Goal: Transaction & Acquisition: Purchase product/service

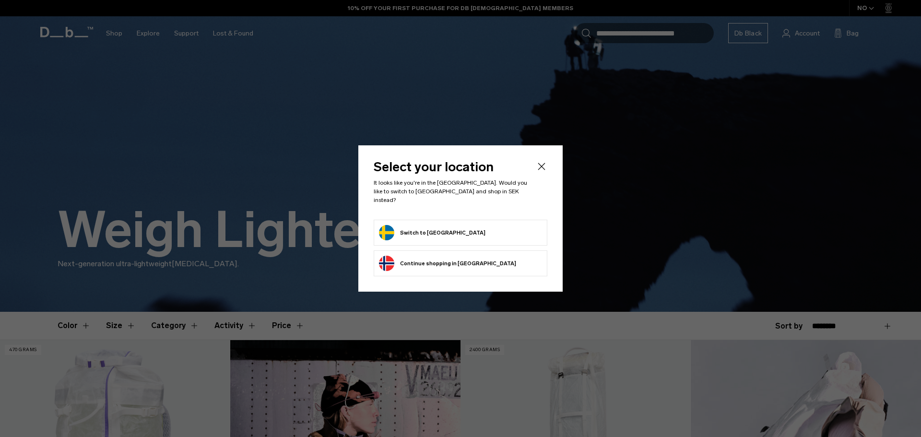
click at [460, 228] on form "Switch to Sweden" at bounding box center [460, 232] width 163 height 15
click at [419, 230] on button "Switch to Sweden" at bounding box center [432, 232] width 106 height 15
click at [422, 229] on button "Switch to Sweden" at bounding box center [432, 232] width 106 height 15
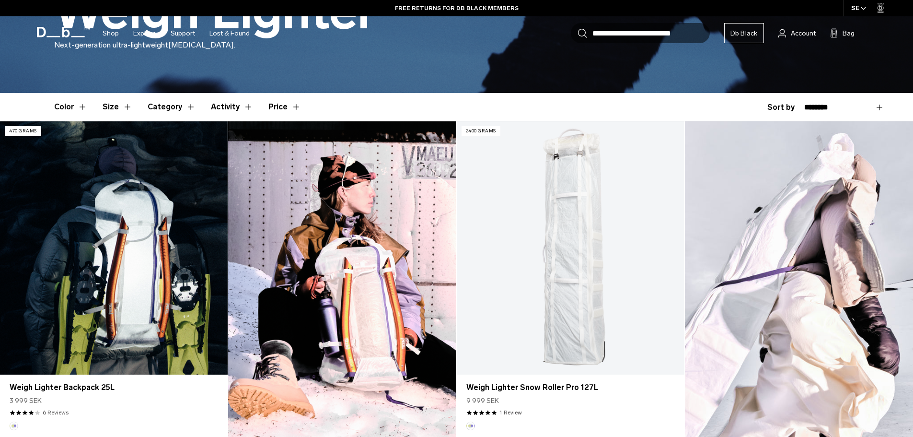
scroll to position [224, 0]
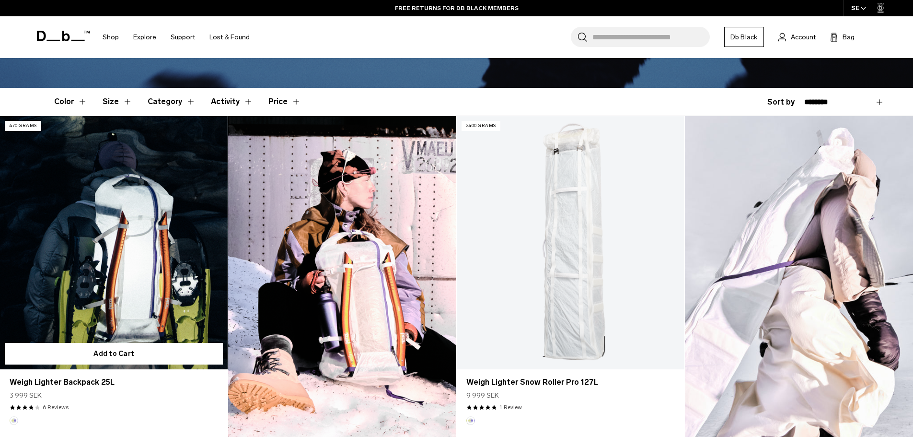
click at [145, 217] on link "Weigh Lighter Backpack 25L" at bounding box center [114, 242] width 228 height 253
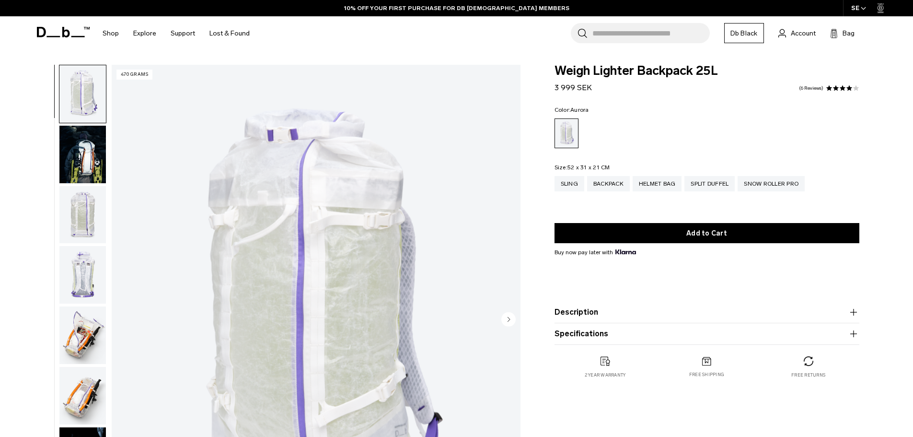
click at [82, 151] on img "button" at bounding box center [82, 155] width 47 height 58
